Goal: Transaction & Acquisition: Purchase product/service

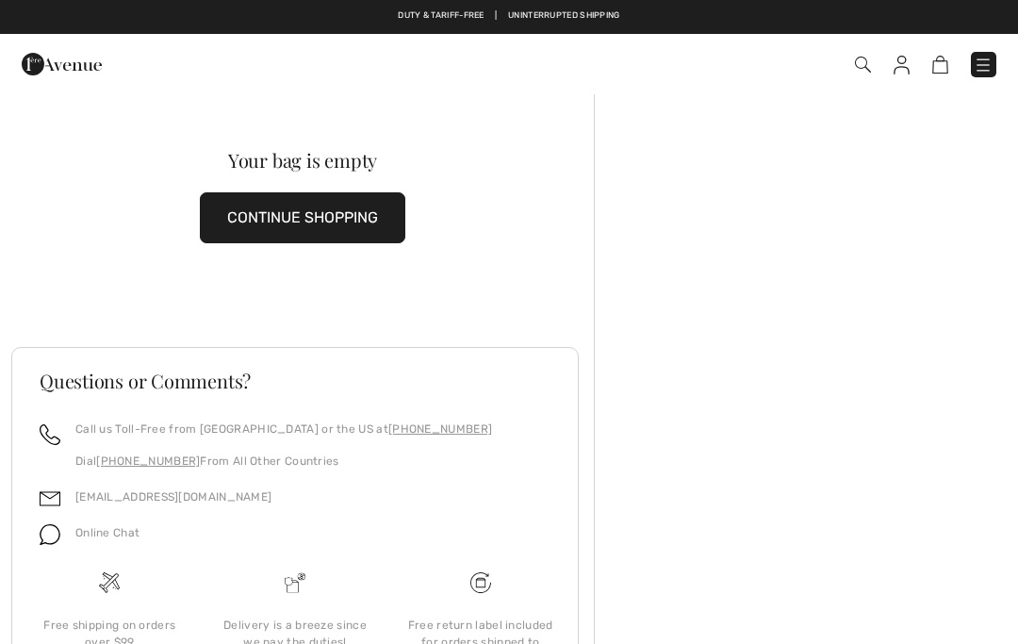
click at [62, 153] on div "Your bag is empty" at bounding box center [303, 160] width 524 height 19
click at [943, 57] on img at bounding box center [940, 65] width 16 height 18
click at [934, 71] on img at bounding box center [940, 65] width 16 height 18
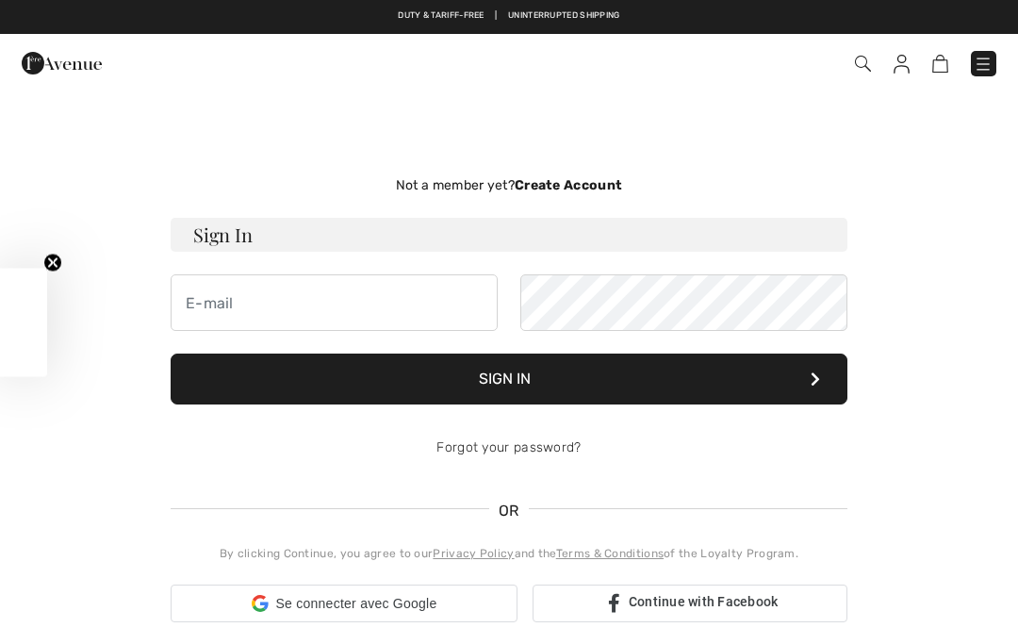
checkbox input "true"
click at [9, 343] on div "Get 15% off Close teaser" at bounding box center [23, 322] width 47 height 108
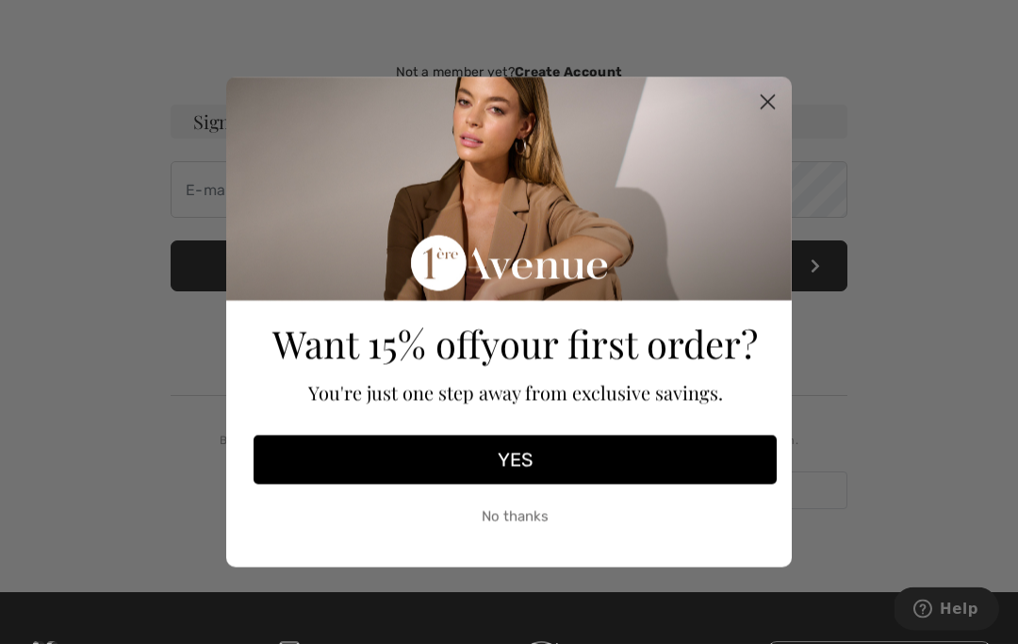
scroll to position [113, 0]
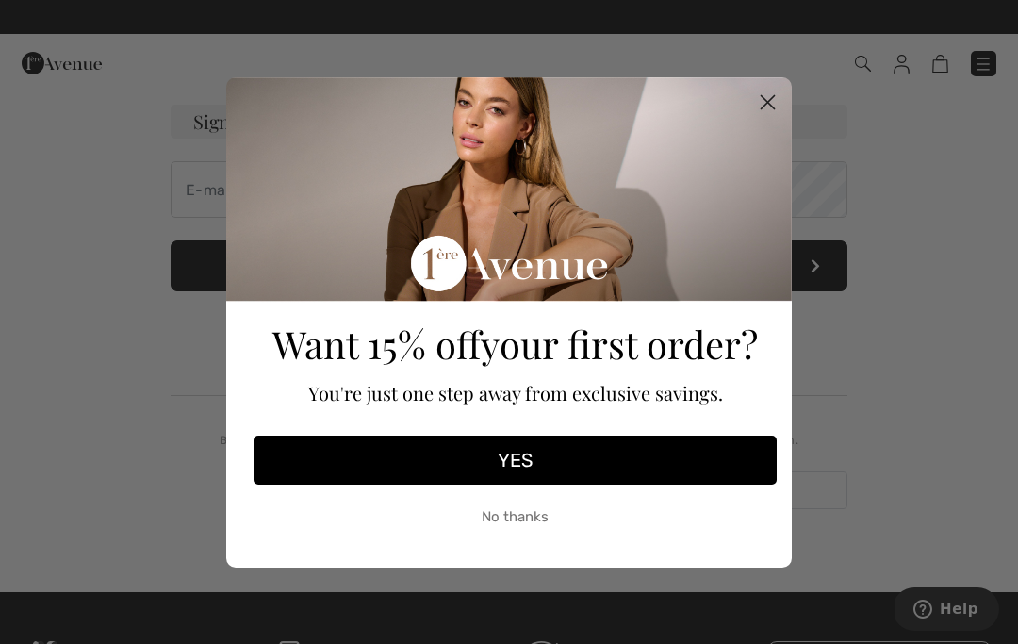
click at [762, 105] on circle "Close dialog" at bounding box center [767, 101] width 31 height 31
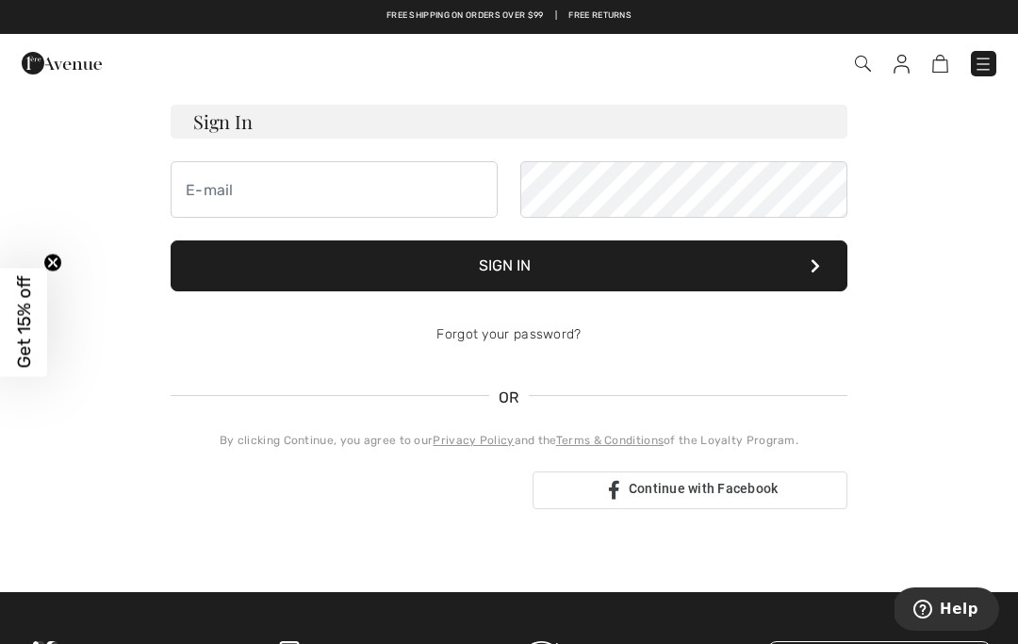
click at [25, 59] on img at bounding box center [62, 63] width 80 height 38
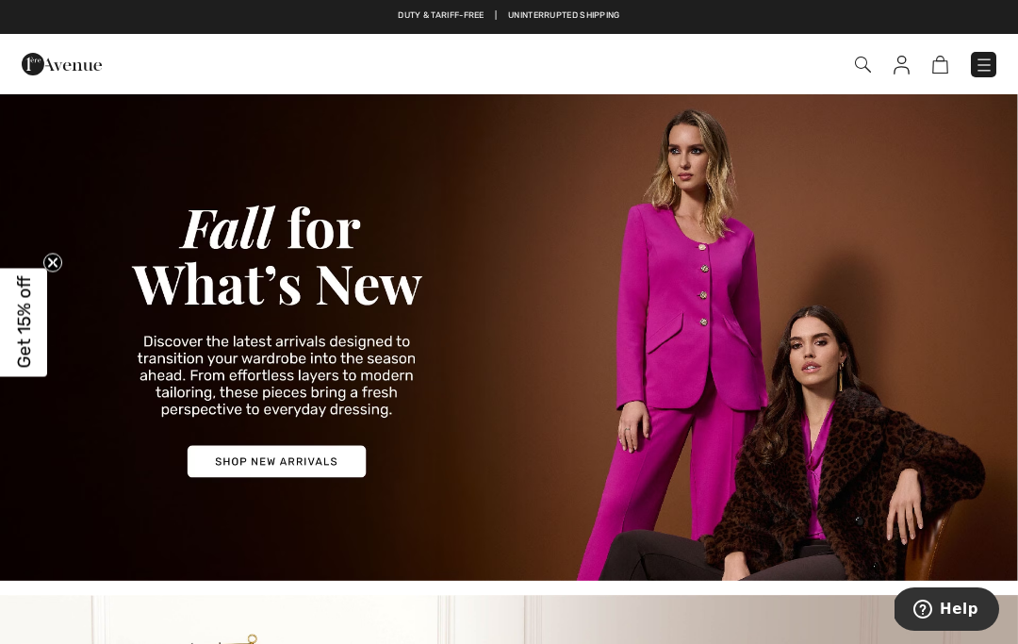
checkbox input "true"
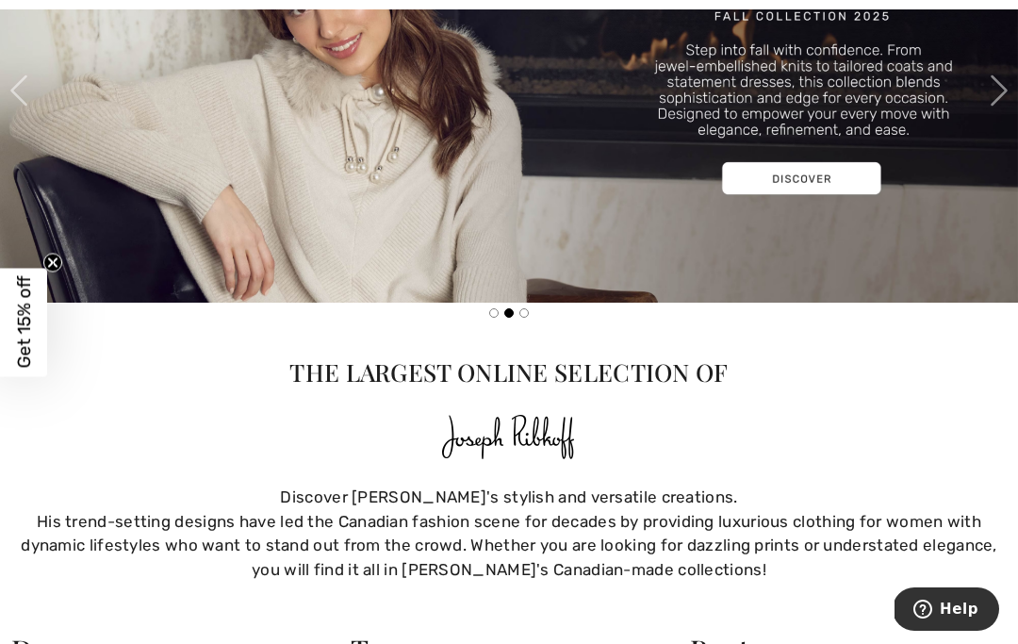
scroll to position [713, 0]
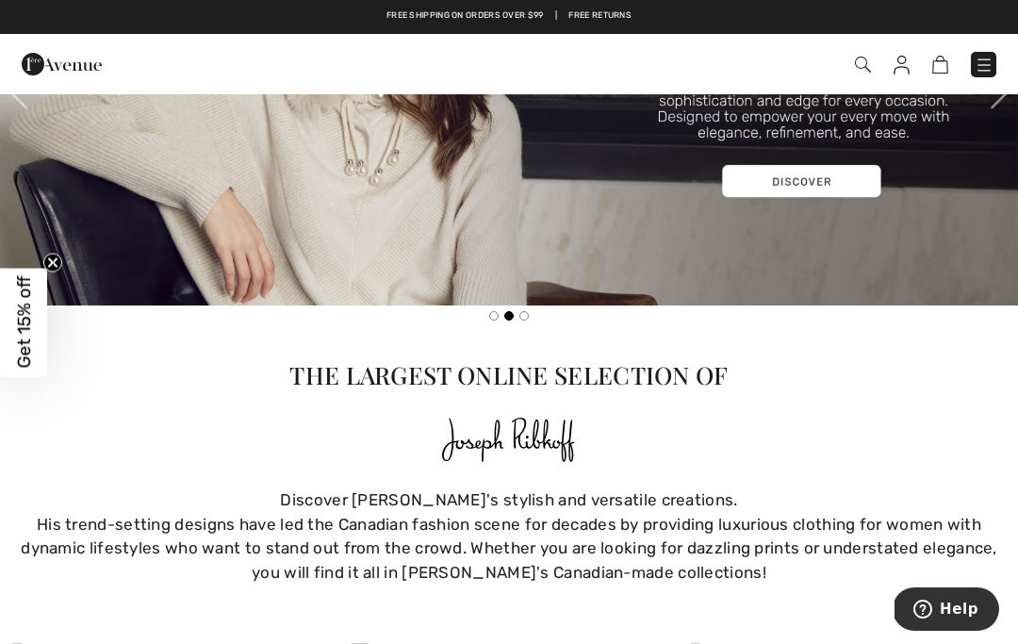
click at [796, 187] on img at bounding box center [509, 93] width 1018 height 424
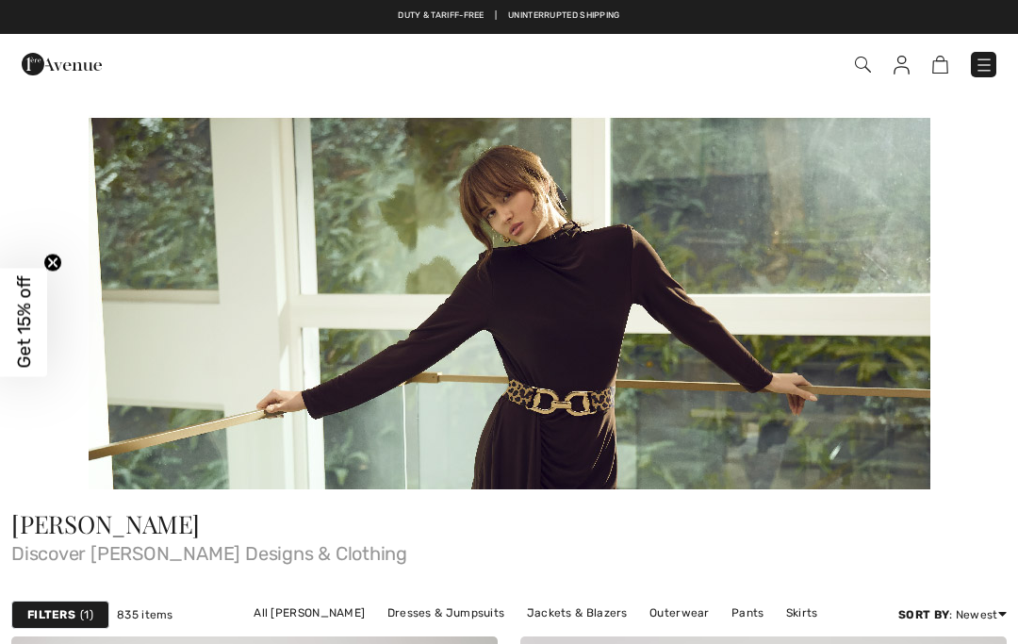
checkbox input "true"
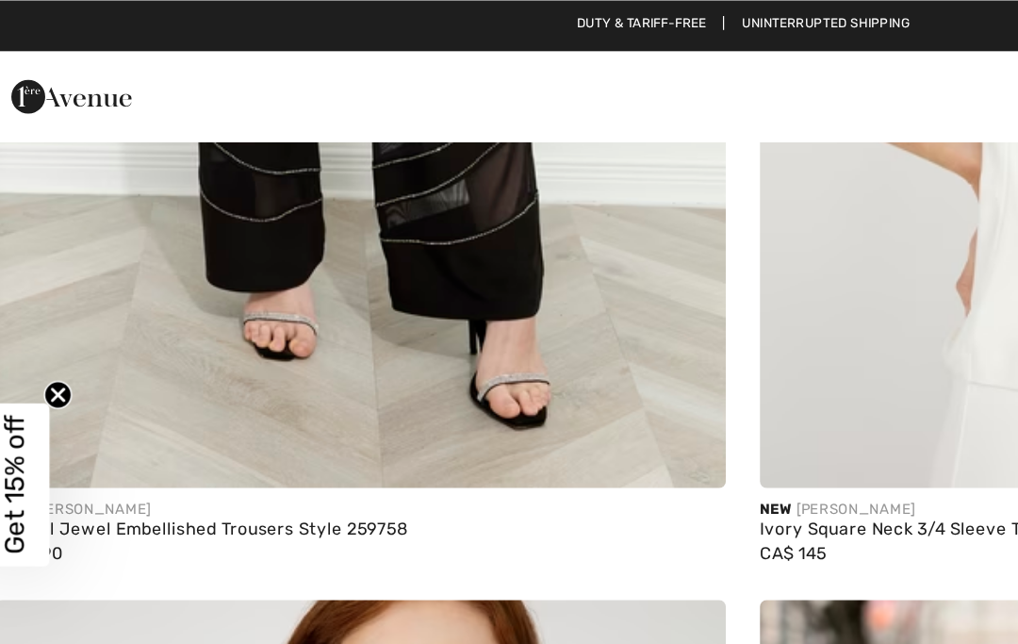
scroll to position [13531, 0]
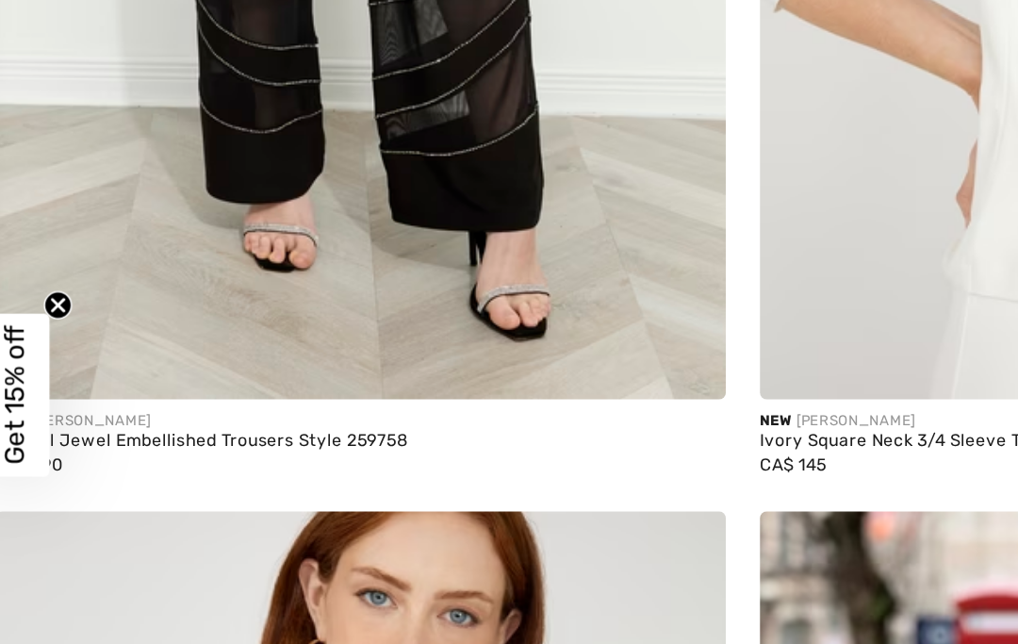
click at [246, 347] on div "Formal Jewel Embellished Trousers Style 259758" at bounding box center [254, 353] width 486 height 13
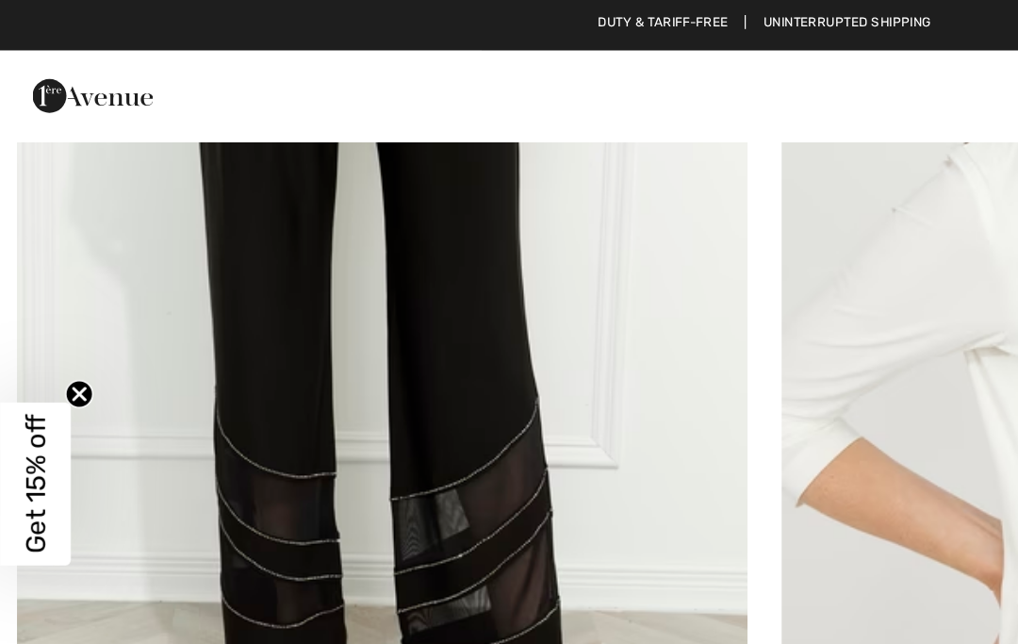
scroll to position [13260, 0]
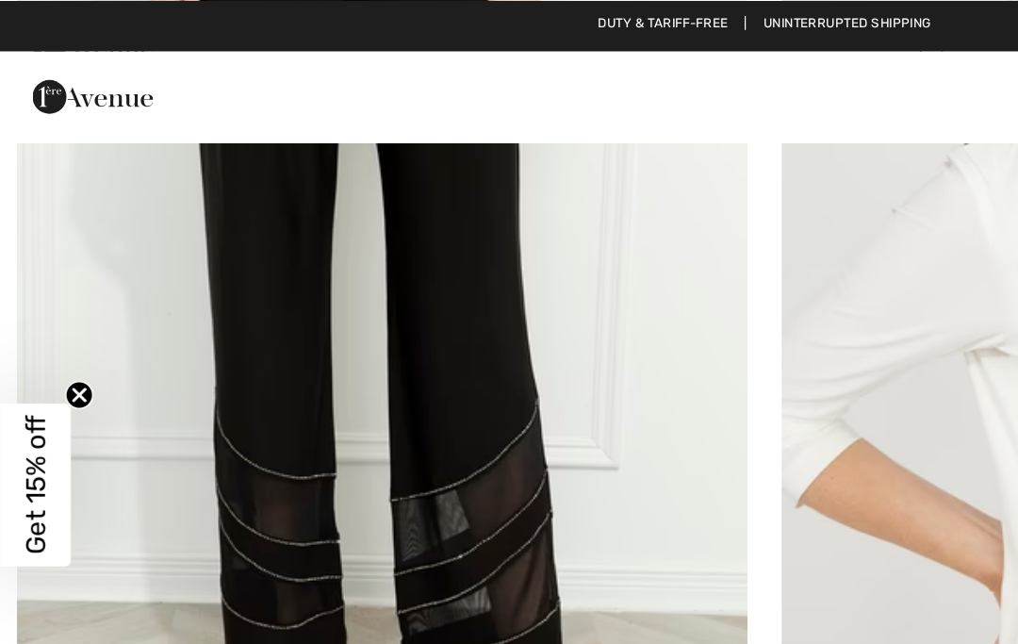
click at [44, 261] on circle "Close teaser" at bounding box center [53, 263] width 18 height 18
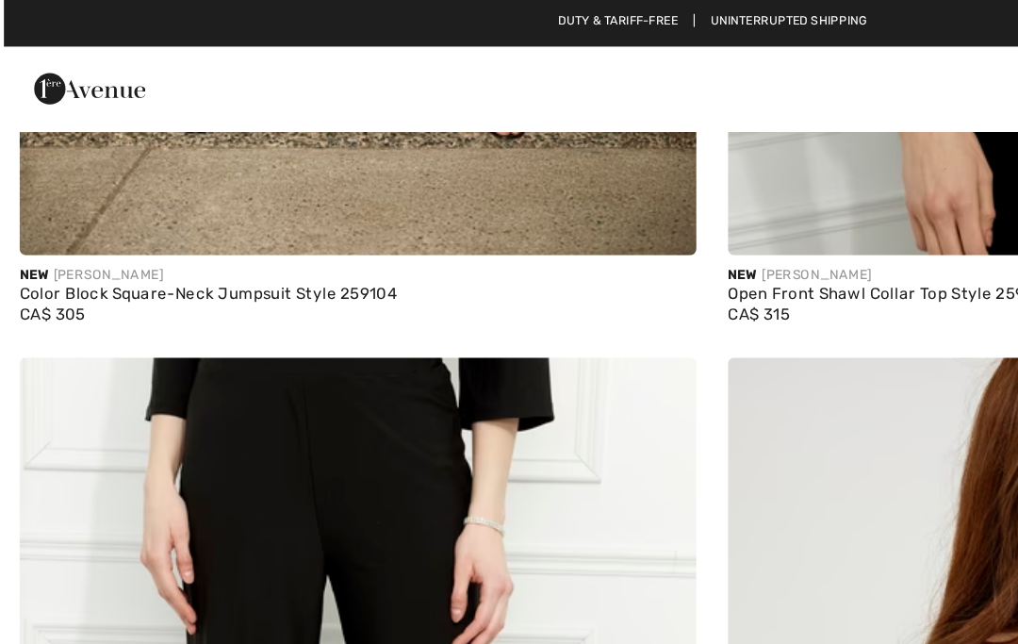
scroll to position [12850, 0]
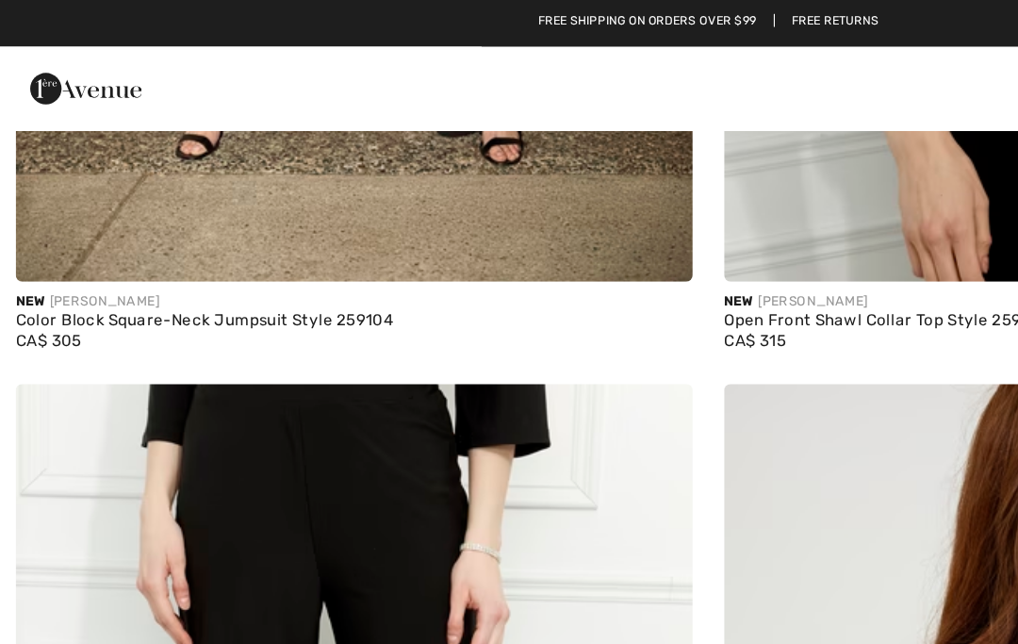
click at [469, 297] on img at bounding box center [469, 304] width 17 height 15
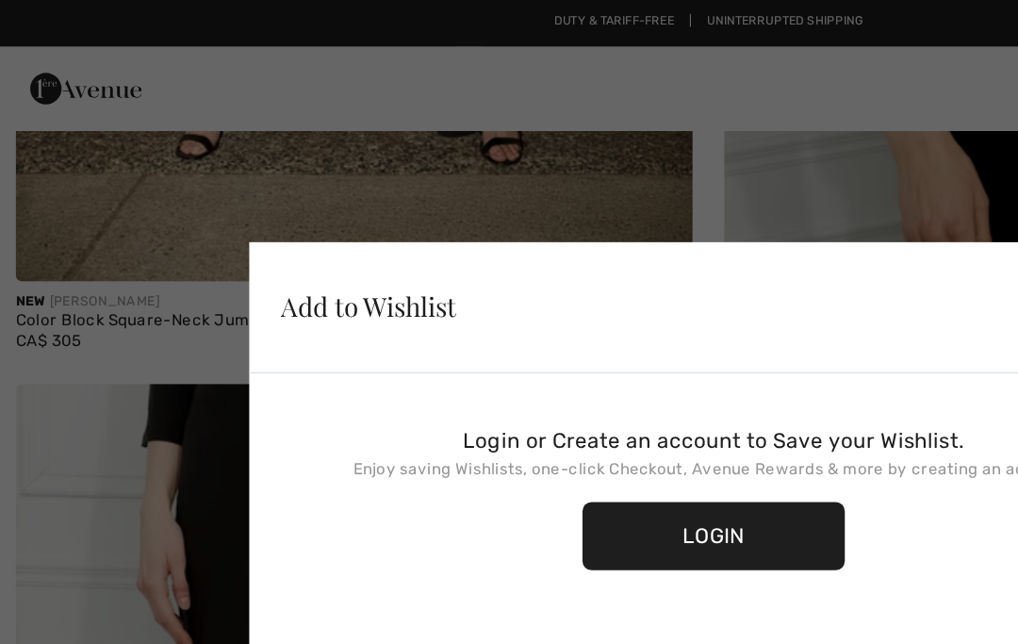
click at [267, 221] on div "Add to Wishlist" at bounding box center [265, 220] width 126 height 19
click at [507, 385] on div "Login" at bounding box center [512, 385] width 188 height 49
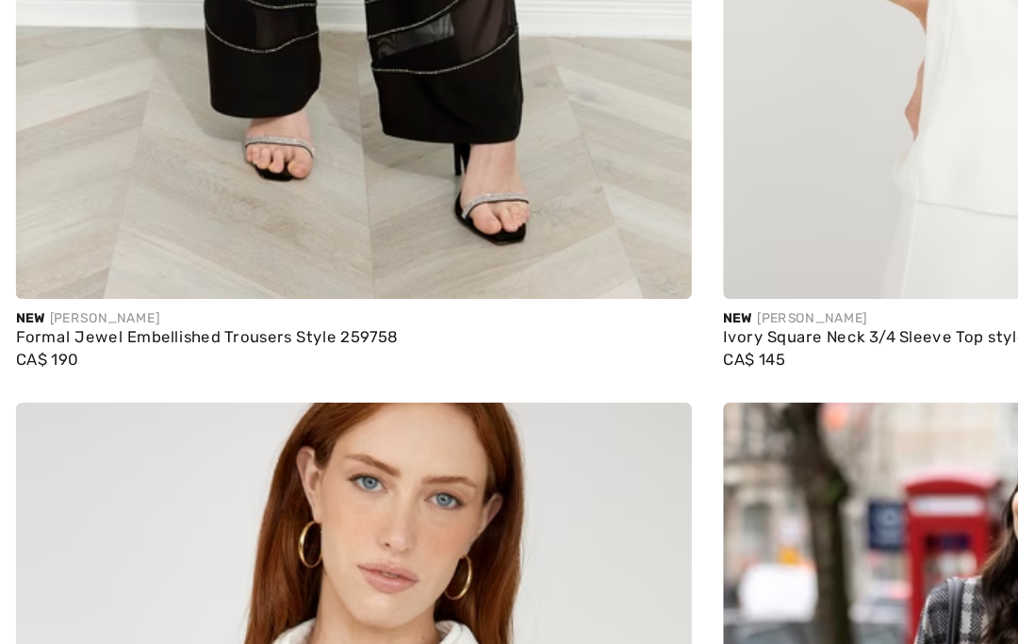
scroll to position [13510, 0]
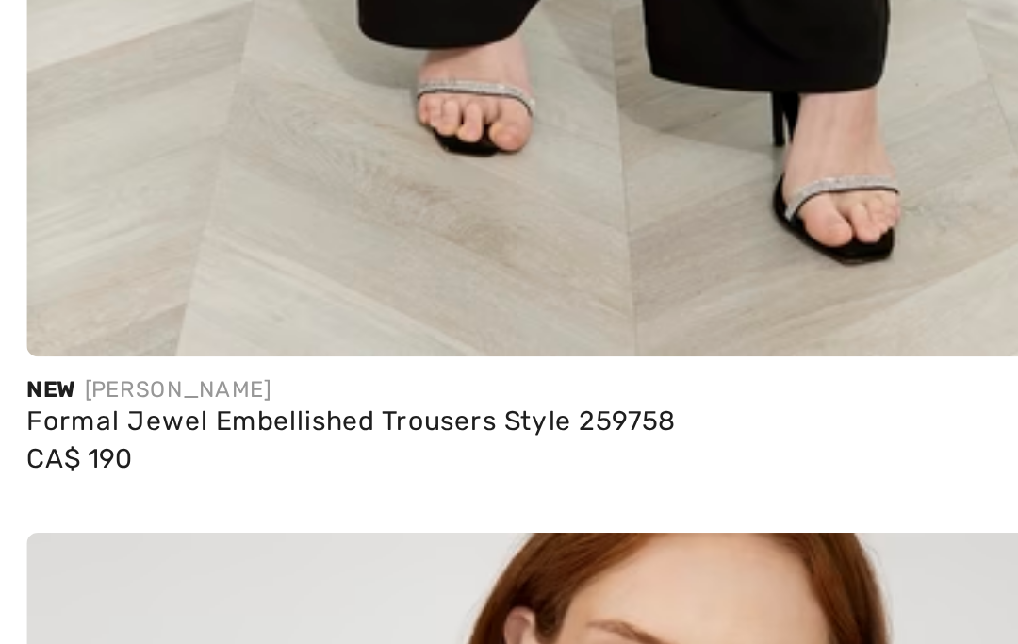
click at [82, 368] on div "Formal Jewel Embellished Trousers Style 259758" at bounding box center [254, 374] width 486 height 13
click at [21, 354] on span "New" at bounding box center [21, 359] width 21 height 11
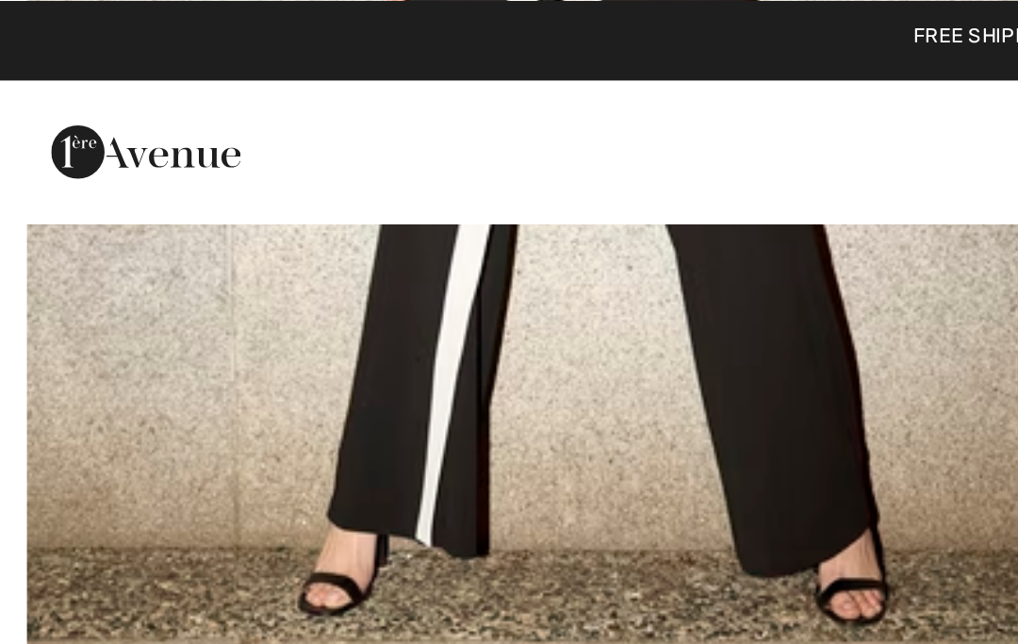
scroll to position [12705, 0]
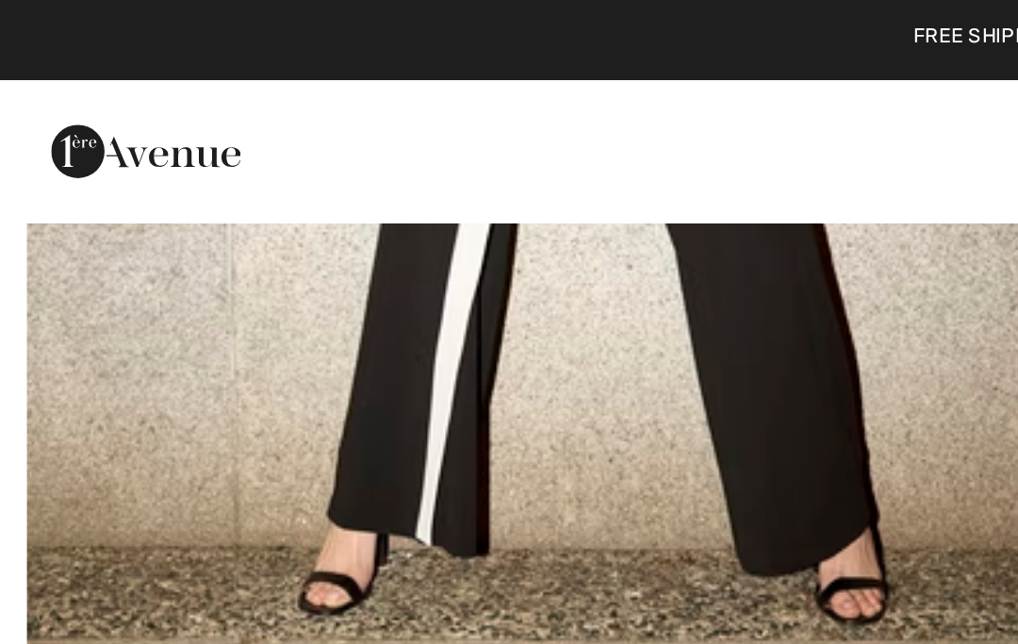
click at [33, 64] on img at bounding box center [62, 64] width 80 height 38
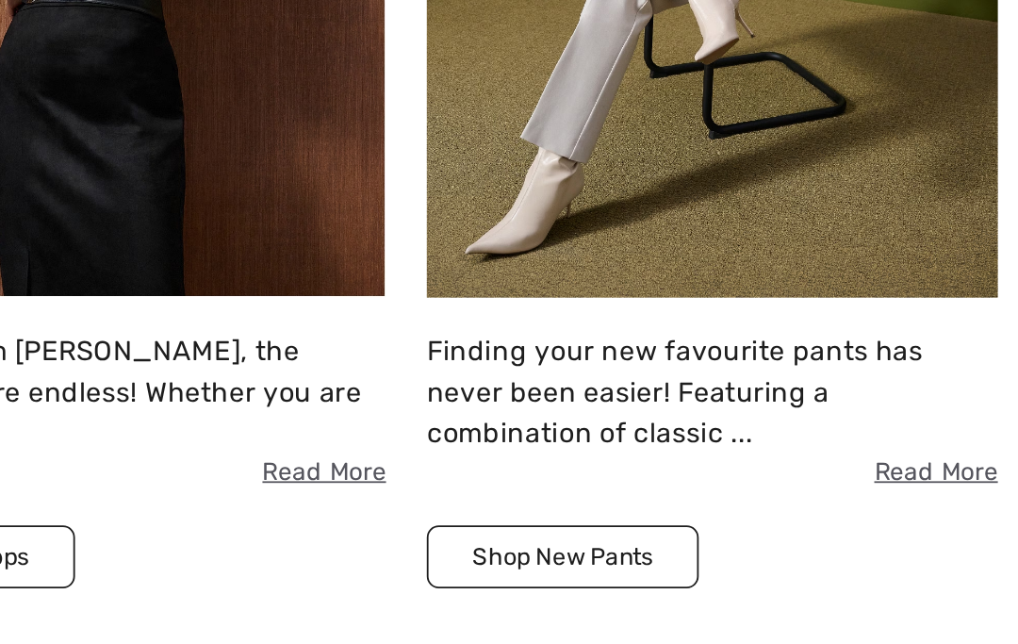
scroll to position [1389, 0]
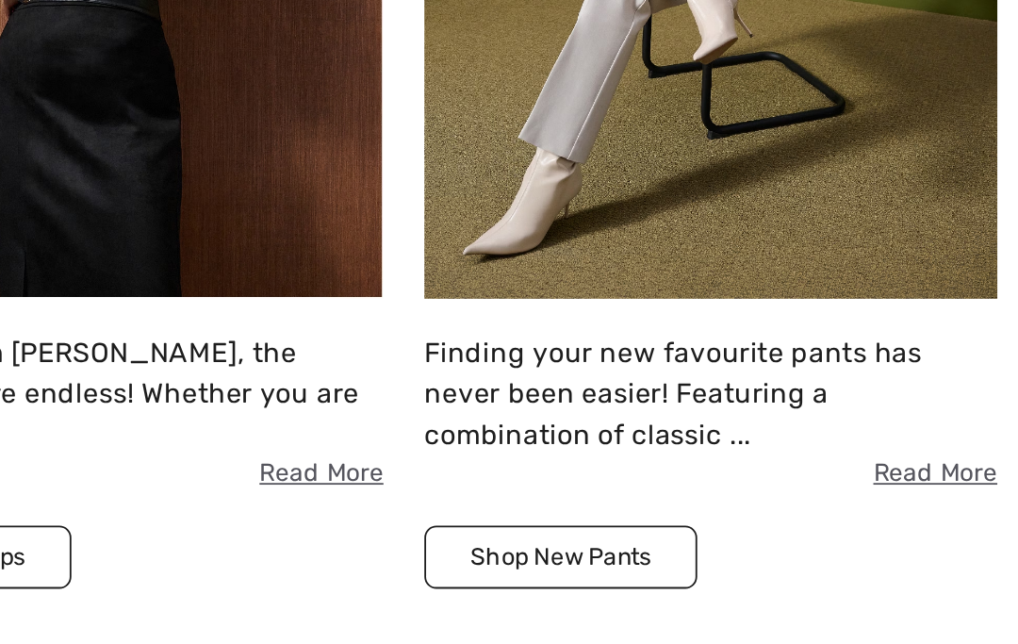
click at [339, 284] on div "Tops With tops from Joseph Ribkoff, the possibilities are endless! Whether you …" at bounding box center [508, 253] width 339 height 589
click at [690, 475] on span "Read More" at bounding box center [848, 485] width 317 height 21
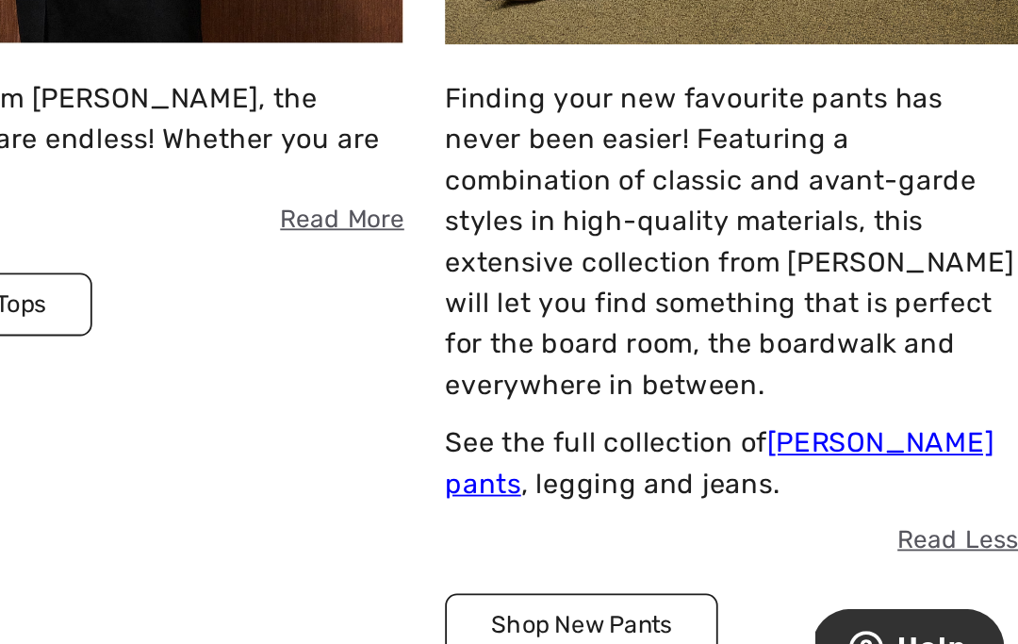
scroll to position [1502, 0]
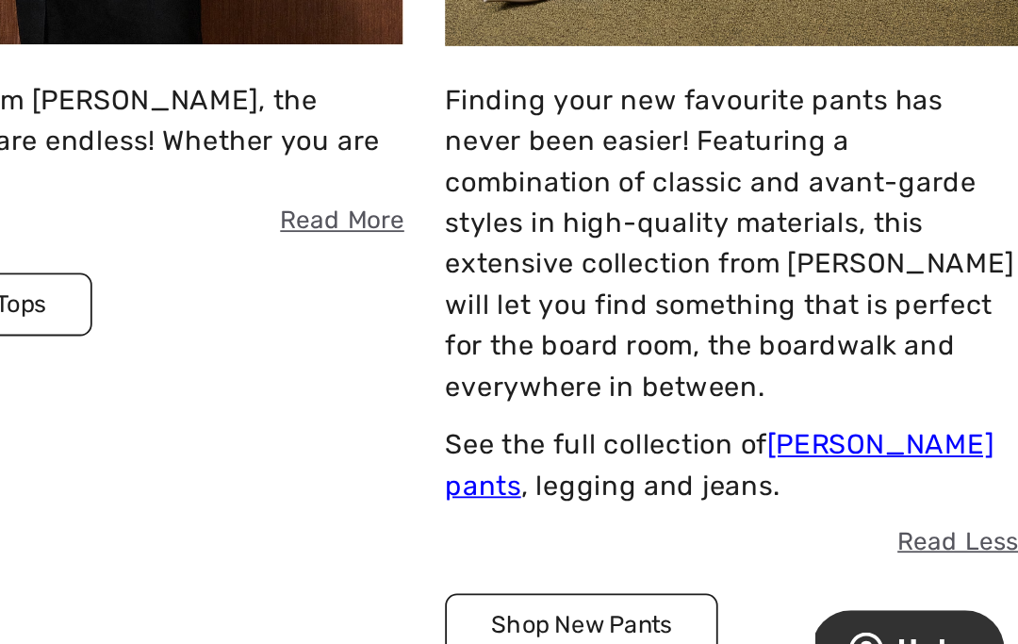
click at [690, 486] on link "Joseph Ribkoff pants" at bounding box center [841, 506] width 303 height 41
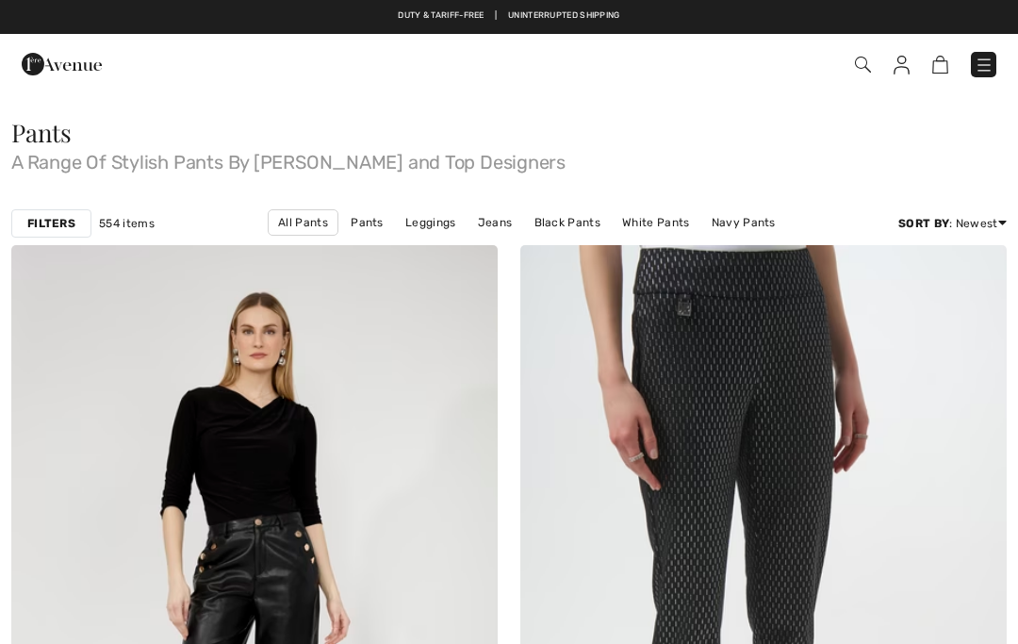
checkbox input "true"
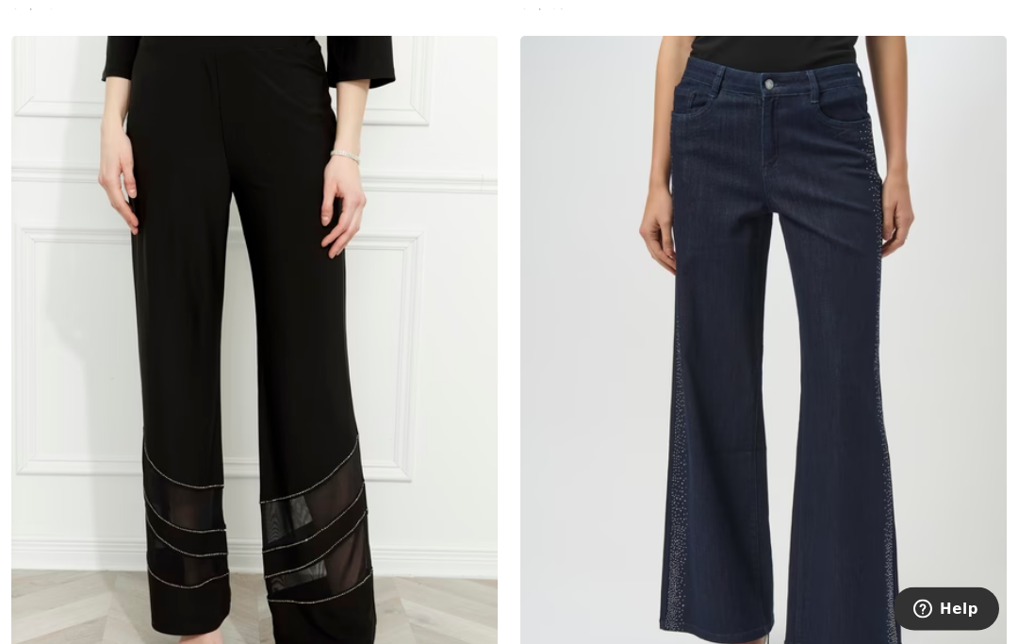
scroll to position [6987, 0]
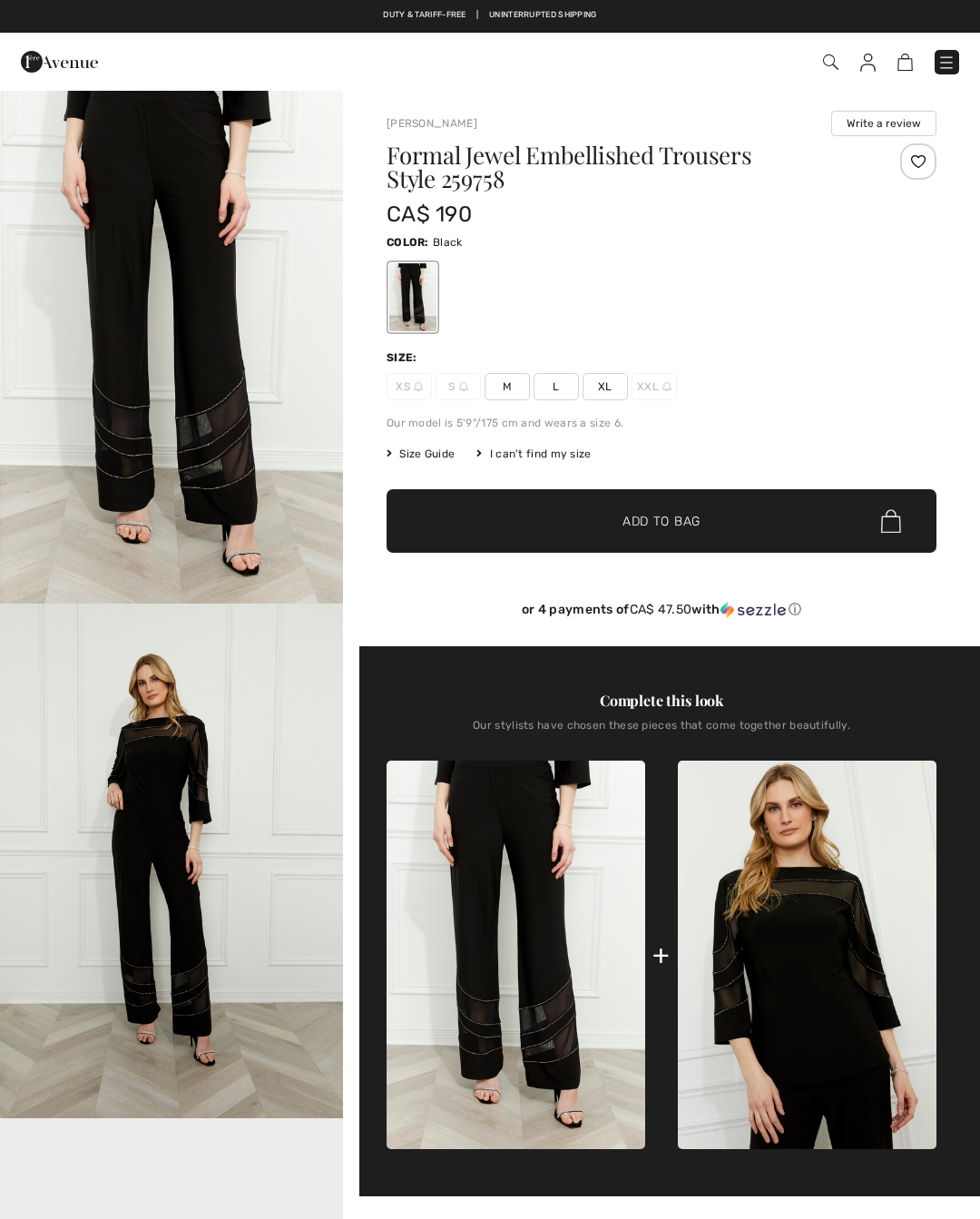
checkbox input "true"
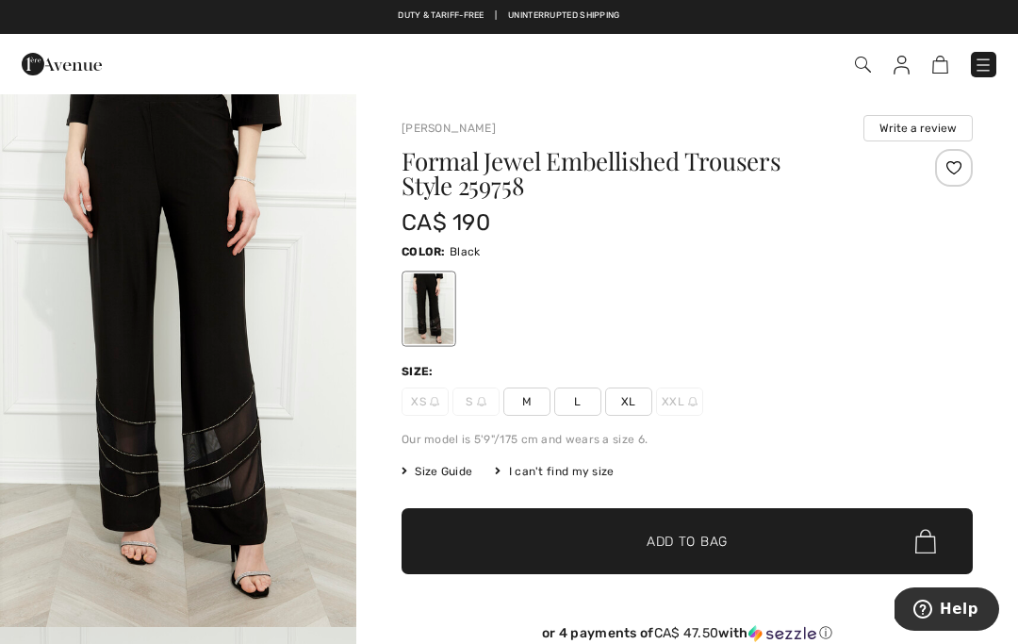
click at [165, 422] on img "1 / 4" at bounding box center [178, 359] width 356 height 534
